Goal: Book appointment/travel/reservation

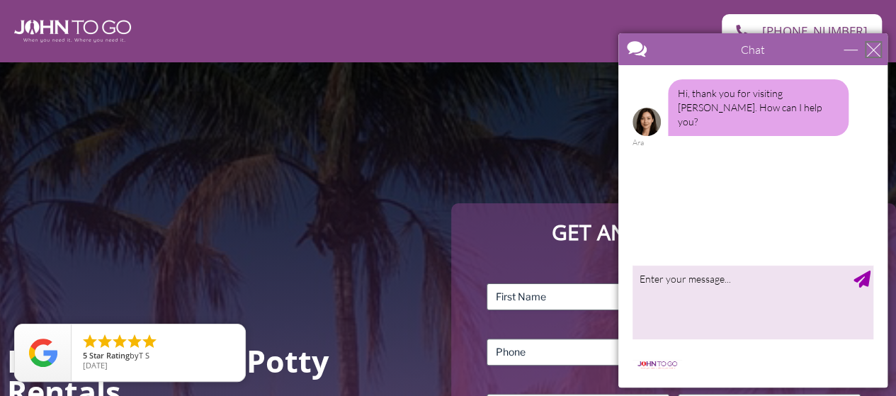
click at [875, 51] on div "close" at bounding box center [874, 50] width 14 height 14
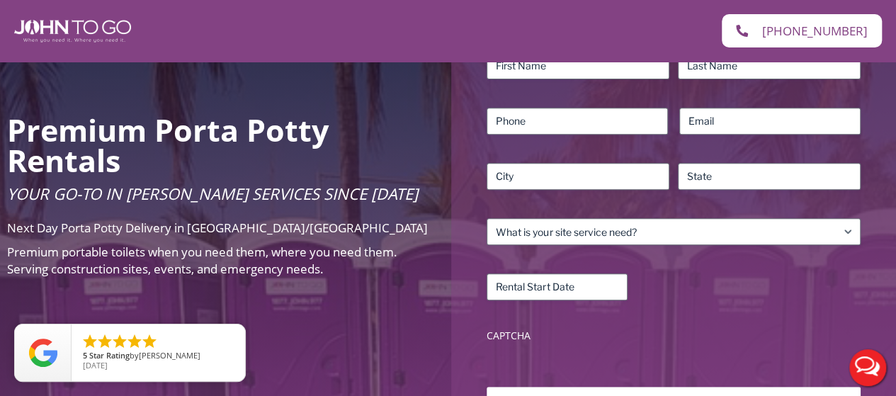
scroll to position [213, 0]
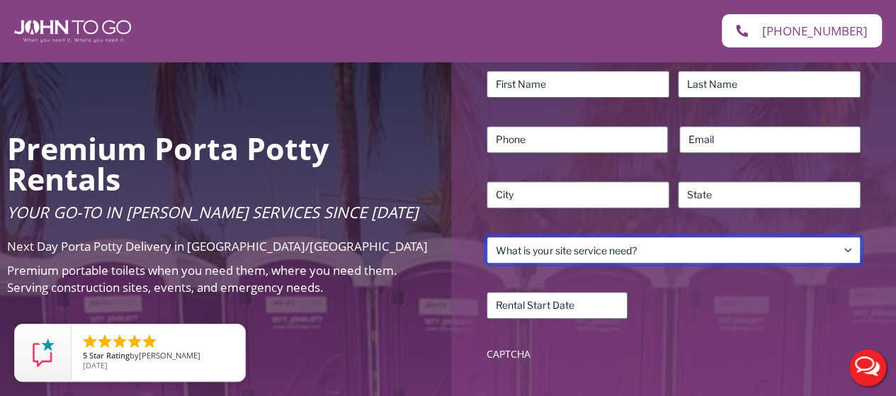
click at [615, 249] on select "What is your site service need? Consumer Construction – Commercial Construction…" at bounding box center [674, 250] width 374 height 27
select select "Residential"
click at [487, 237] on select "What is your site service need? Consumer Construction – Commercial Construction…" at bounding box center [674, 250] width 374 height 27
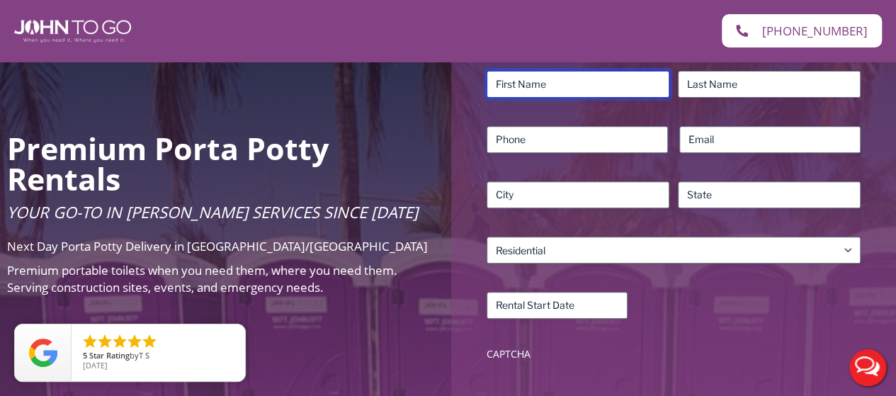
click at [577, 89] on input "First" at bounding box center [578, 84] width 183 height 27
type input "ALDOMAR"
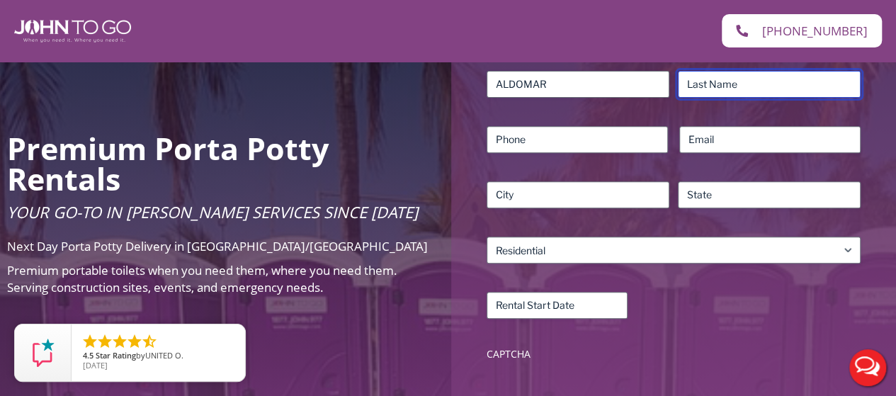
type input "BOMTEMPO"
type input "7323370741"
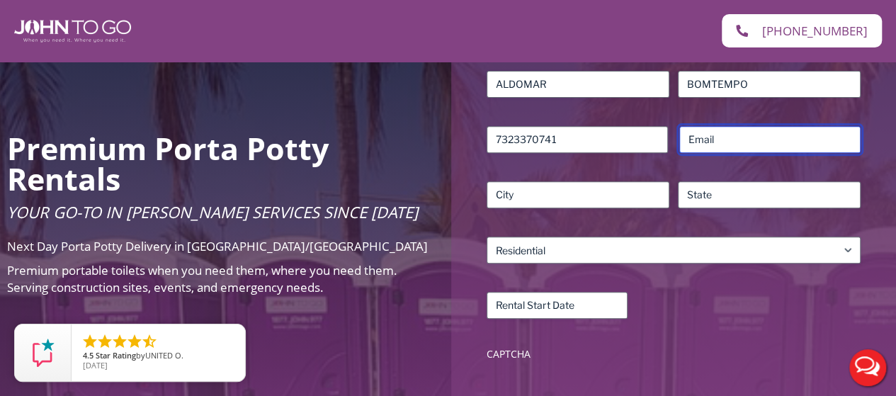
type input "aldomar2006@hotmail.com"
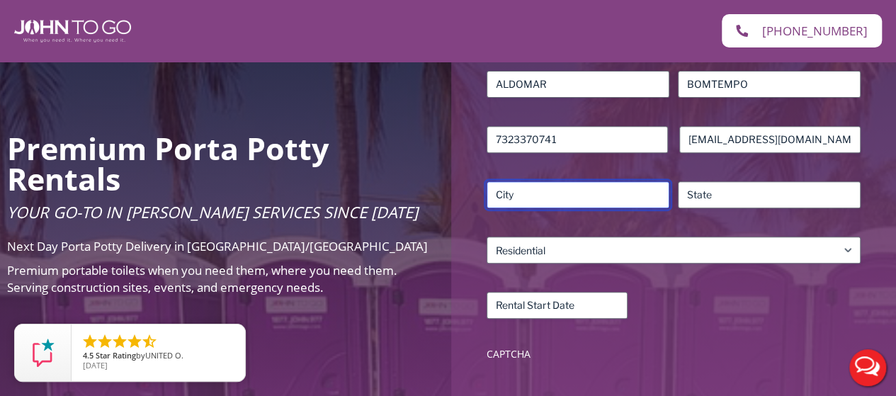
type input "EATONTOWN"
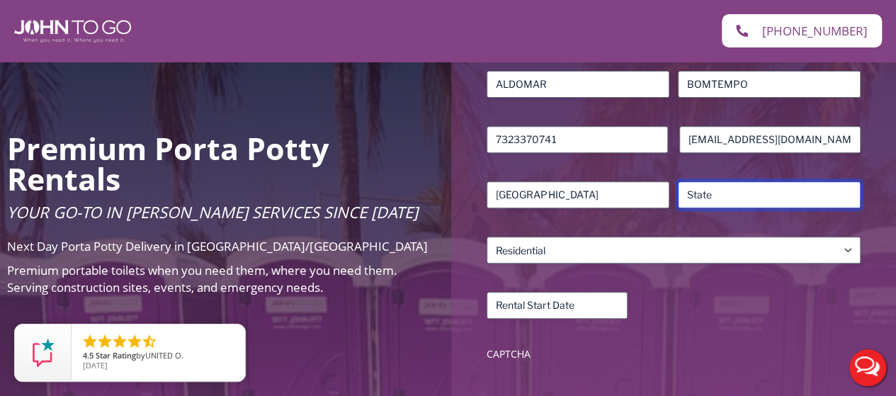
type input "NJ"
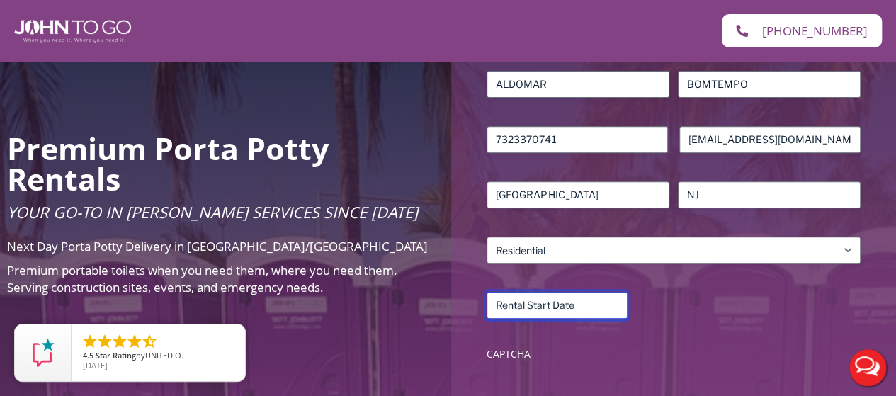
click at [604, 305] on input "Rental Start Date (Required)" at bounding box center [557, 305] width 141 height 27
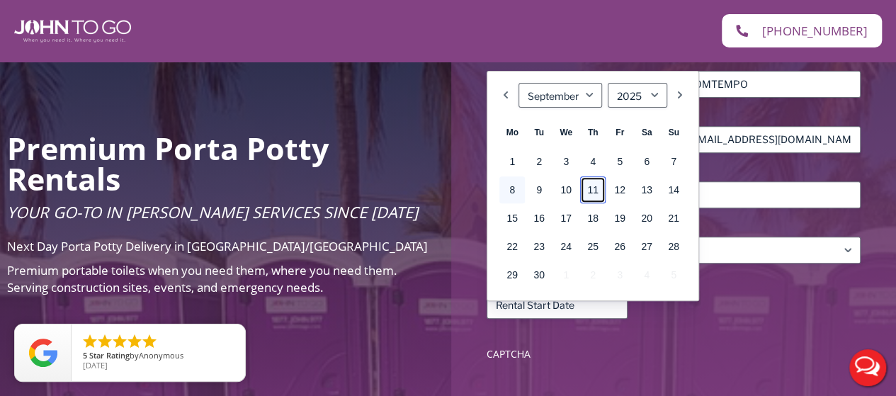
click at [597, 191] on link "11" at bounding box center [593, 189] width 26 height 27
type input "09/11/2025"
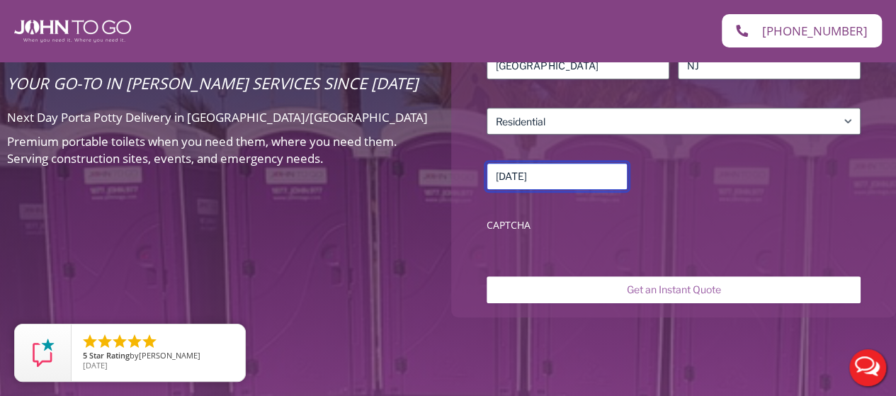
scroll to position [354, 0]
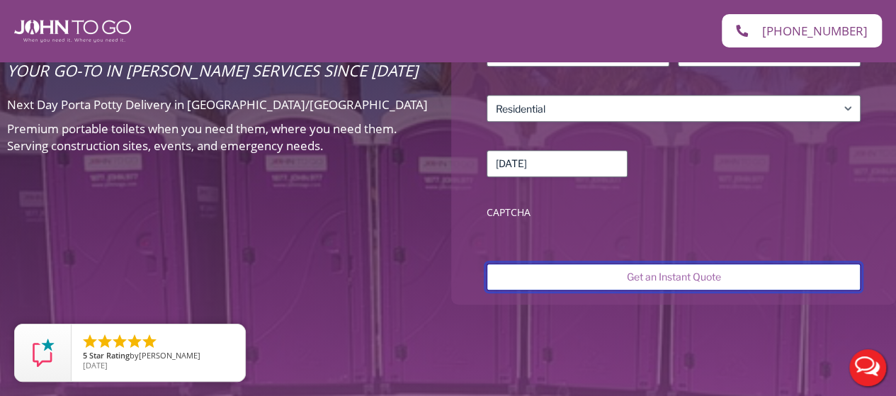
click at [685, 280] on input "Get an Instant Quote" at bounding box center [674, 277] width 374 height 27
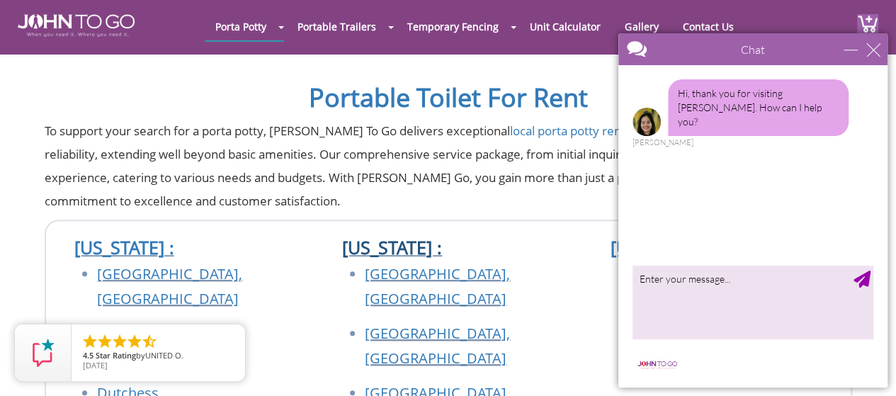
scroll to position [425, 0]
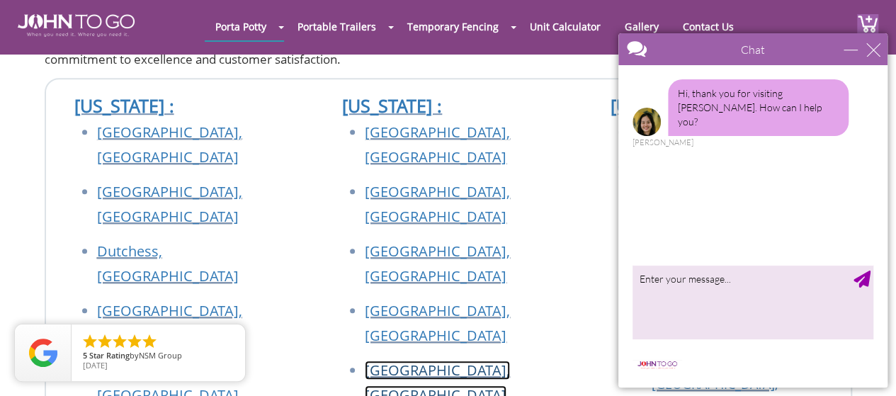
click at [468, 361] on link "[GEOGRAPHIC_DATA], [GEOGRAPHIC_DATA]" at bounding box center [437, 383] width 145 height 44
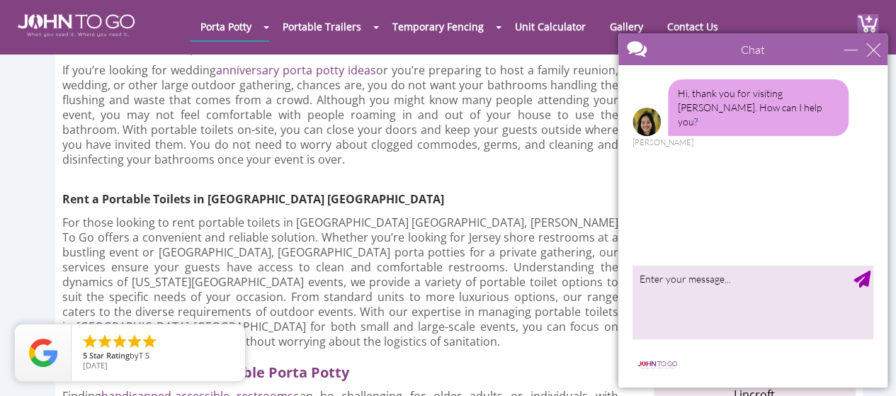
scroll to position [709, 0]
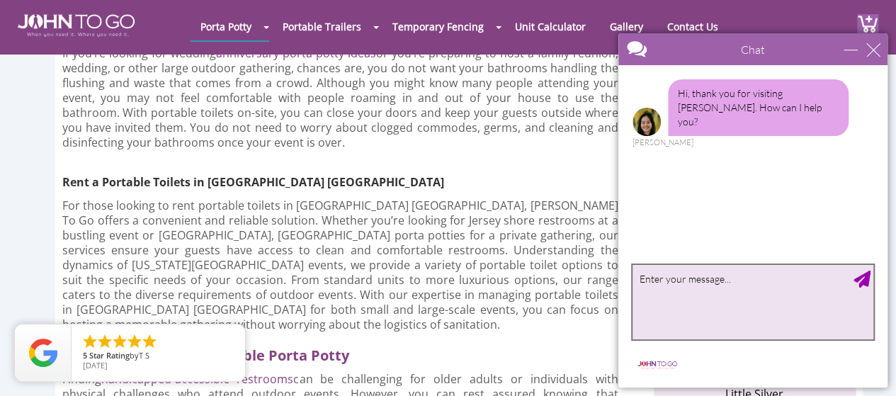
click at [720, 283] on textarea "type your message" at bounding box center [753, 302] width 241 height 74
click at [871, 280] on textarea "hi price please" at bounding box center [753, 302] width 241 height 74
type textarea "hi price please"
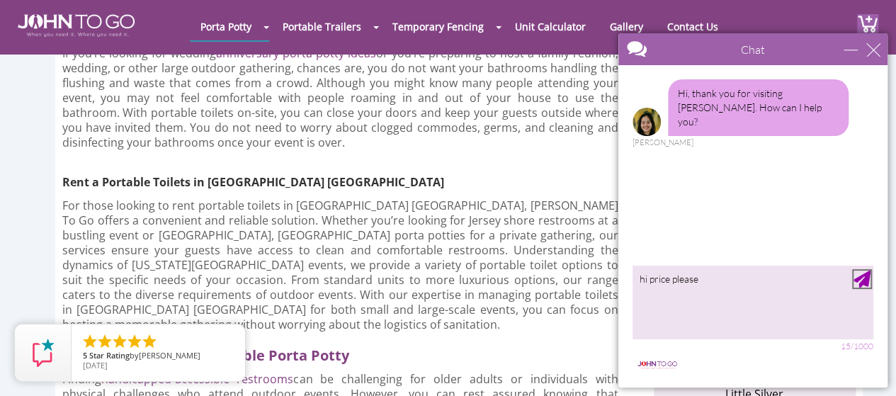
click at [864, 281] on div "Send Message" at bounding box center [862, 279] width 17 height 17
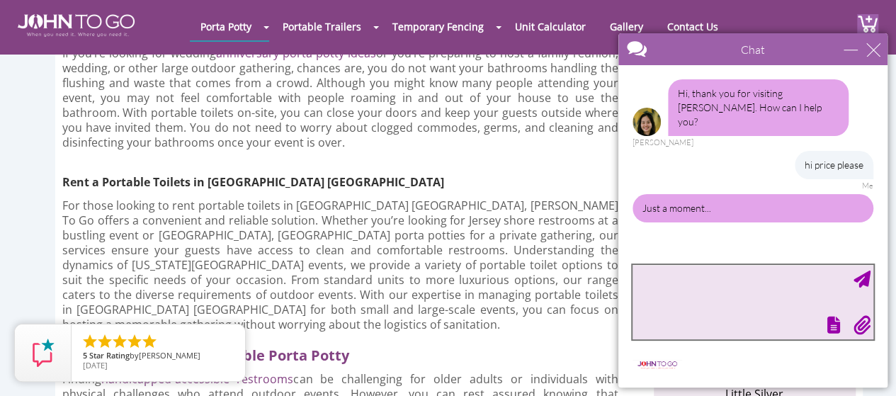
click at [684, 296] on textarea "type your message" at bounding box center [753, 302] width 241 height 74
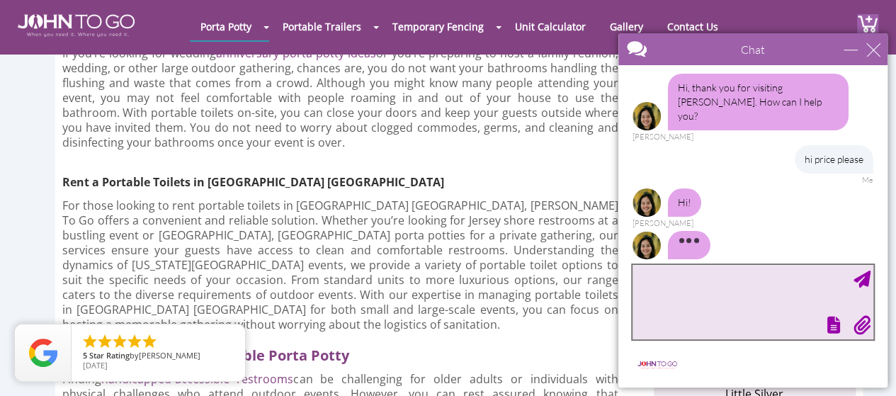
scroll to position [23, 0]
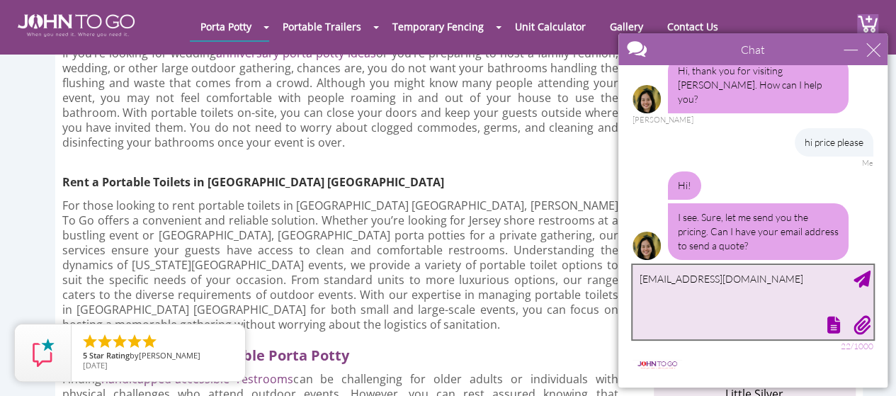
type textarea "aldomar2006@hotmail.com"
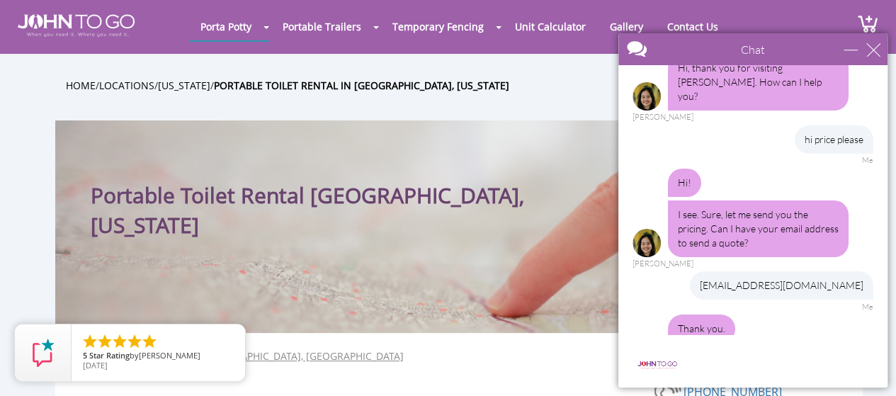
scroll to position [0, 0]
